Goal: Information Seeking & Learning: Learn about a topic

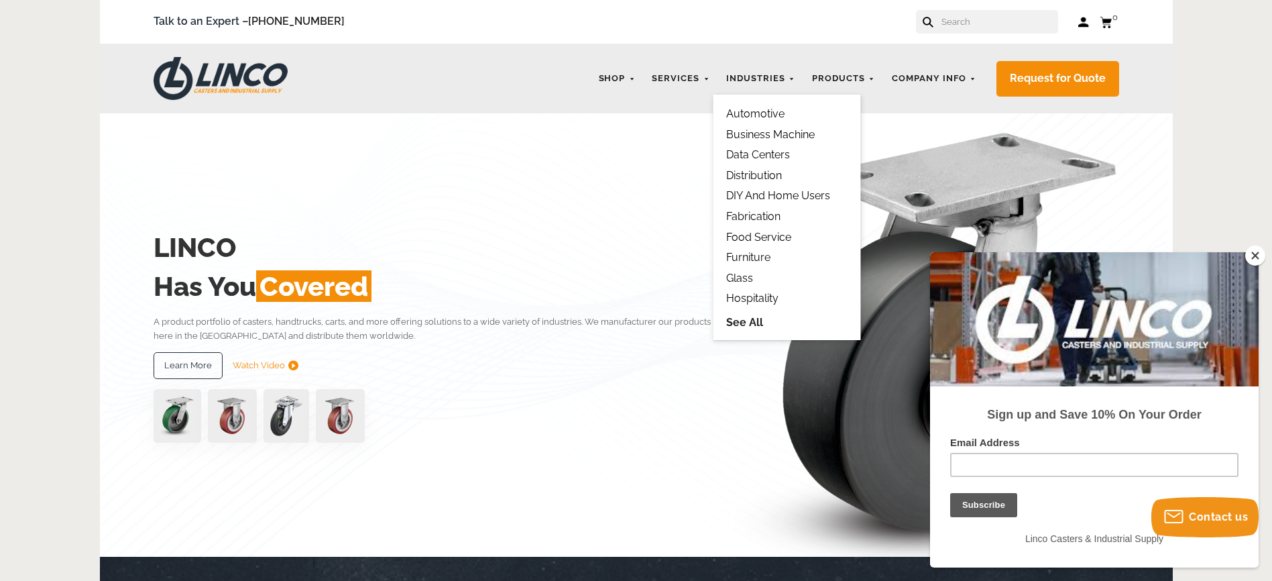
click at [757, 212] on link "Fabrication" at bounding box center [753, 216] width 54 height 13
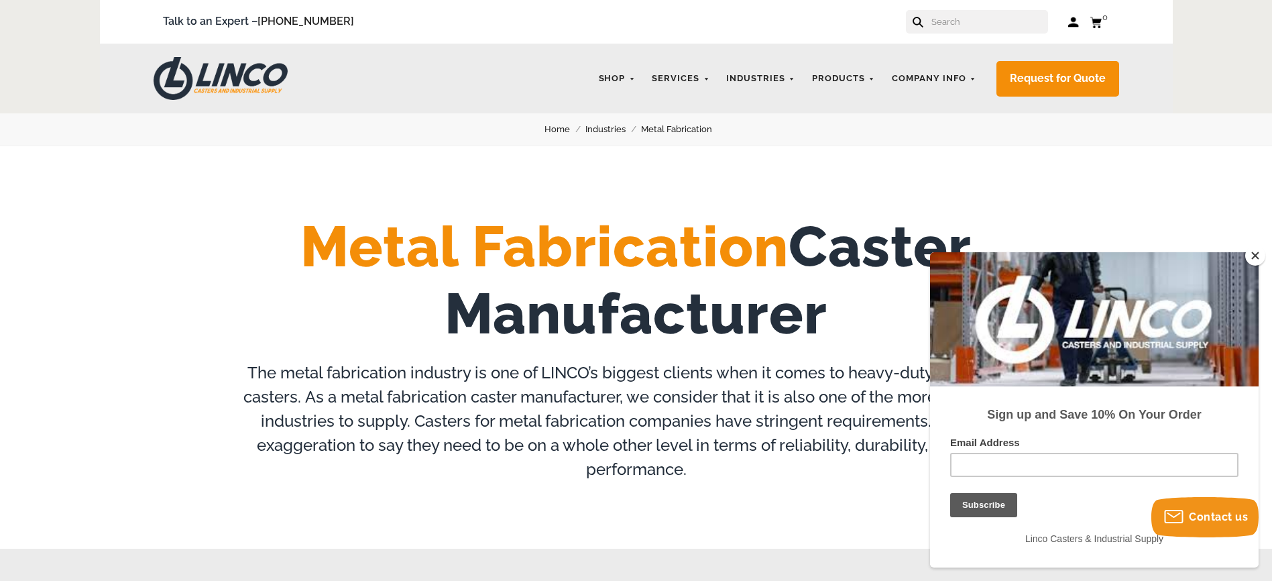
click at [955, 34] on div "Talk to an Expert – [PHONE_NUMBER] Log in Cart 0 Your Cart Your cart is empty" at bounding box center [636, 22] width 1073 height 44
click at [957, 25] on input "text" at bounding box center [989, 21] width 118 height 23
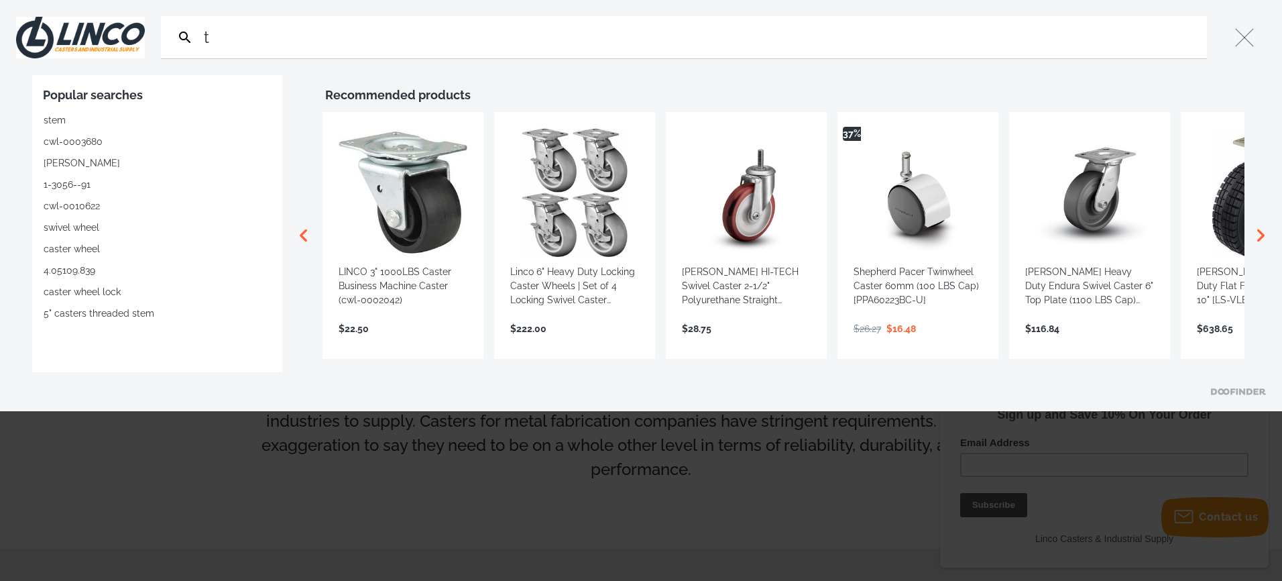
type input "t"
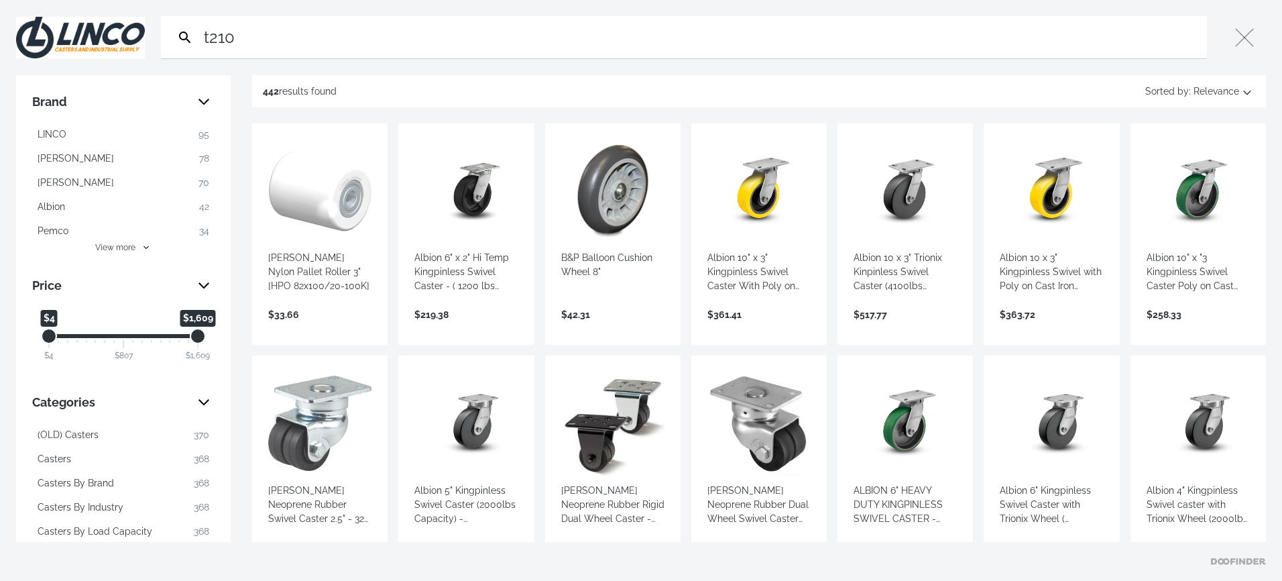
type input "t210"
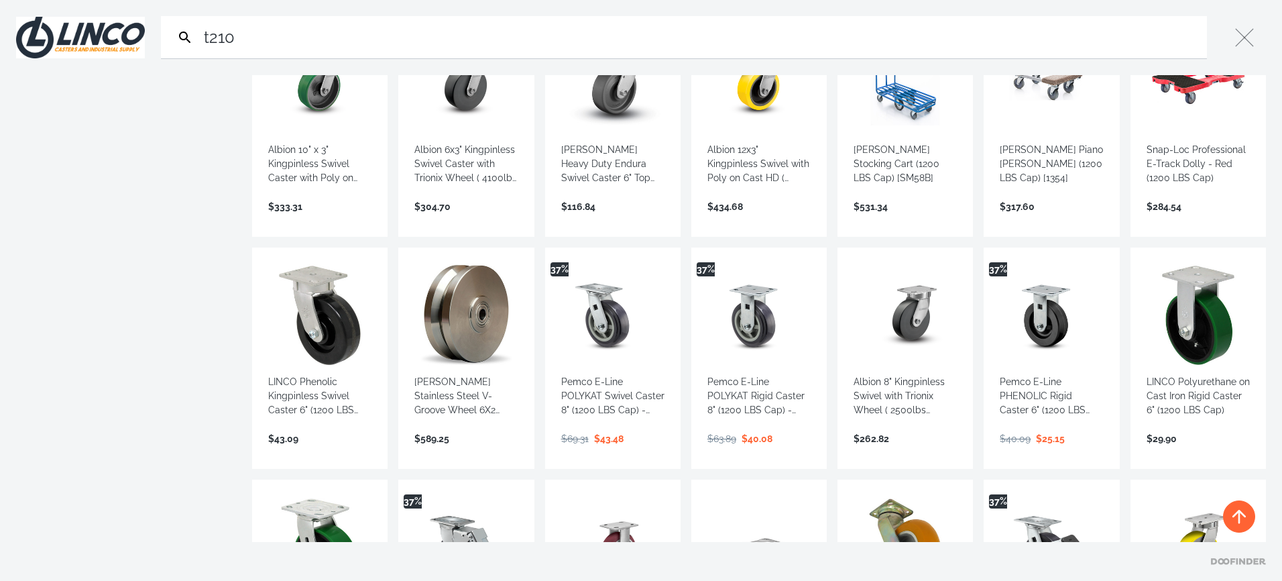
scroll to position [402, 0]
